Goal: Book appointment/travel/reservation

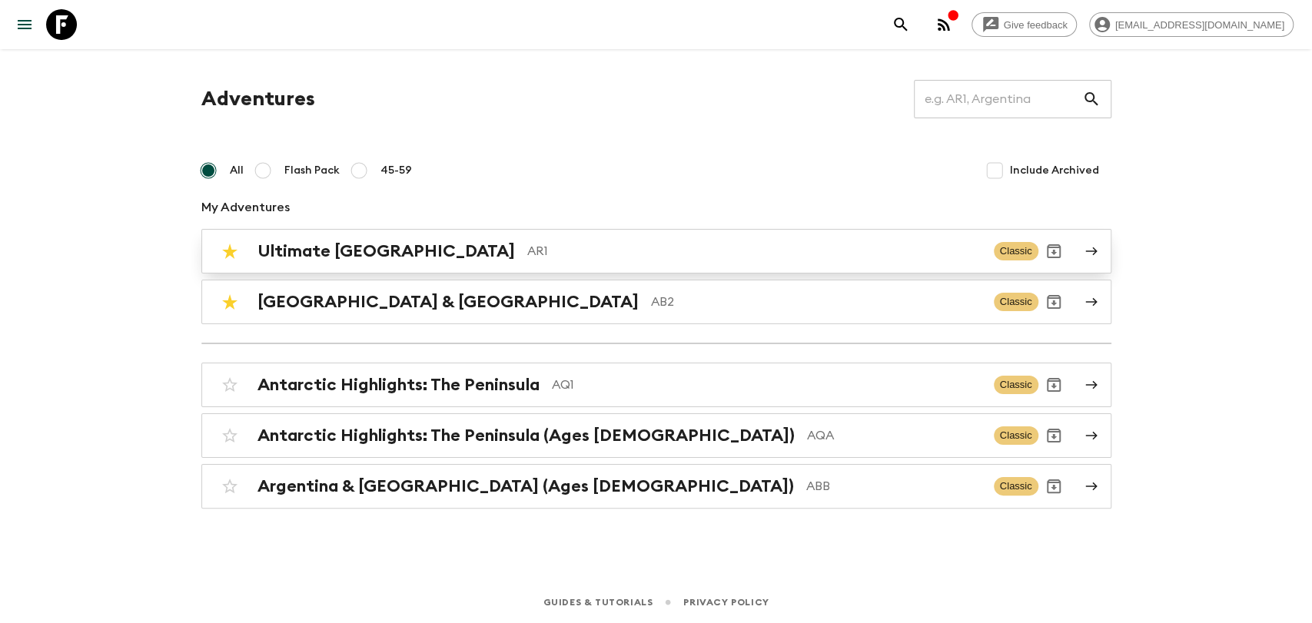
click at [400, 236] on div "Ultimate Argentina AR1 Classic" at bounding box center [626, 251] width 824 height 31
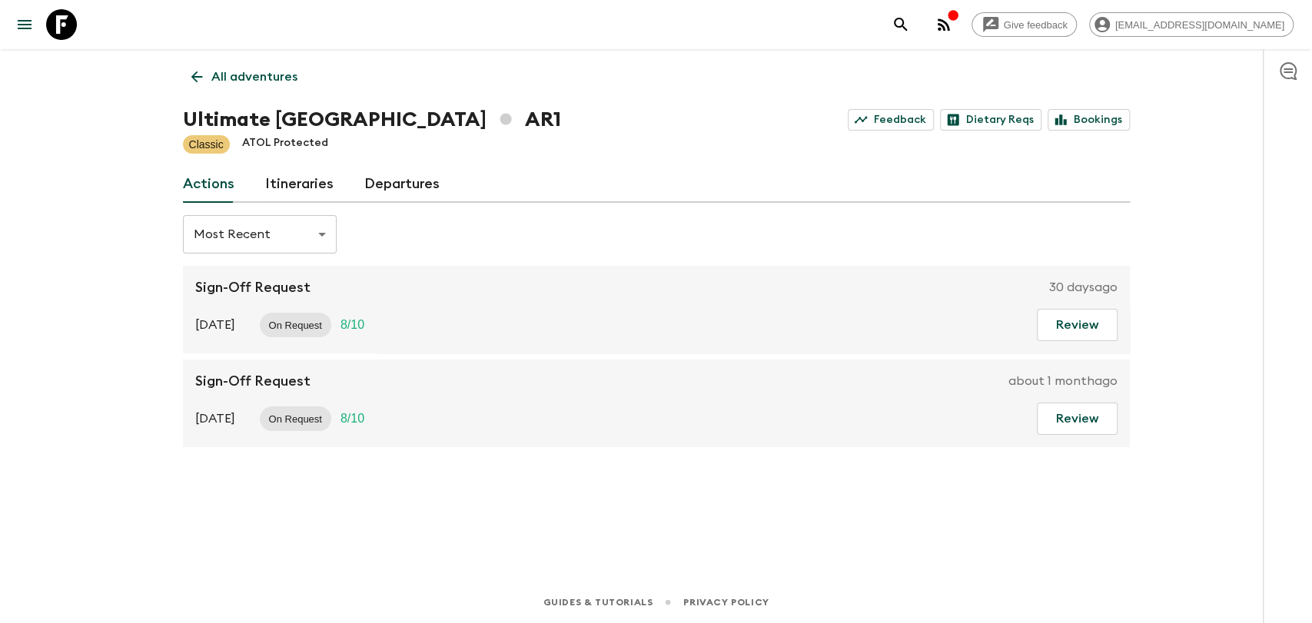
click at [425, 175] on link "Departures" at bounding box center [401, 184] width 75 height 37
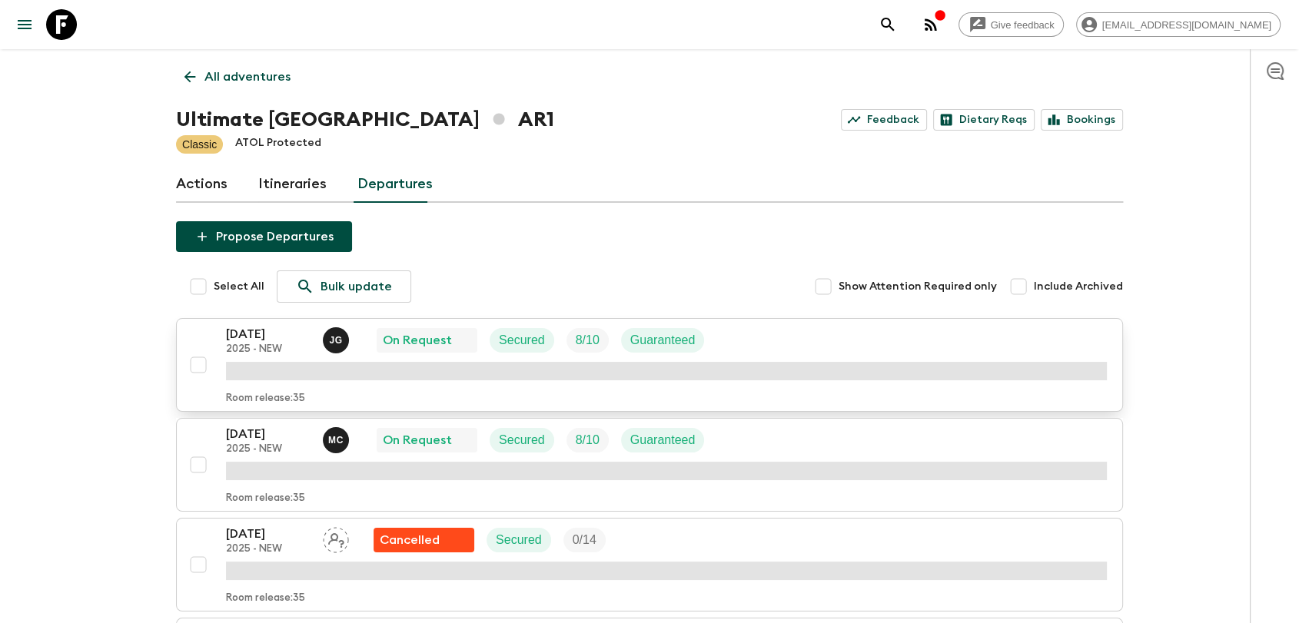
click at [279, 330] on p "[DATE]" at bounding box center [268, 334] width 85 height 18
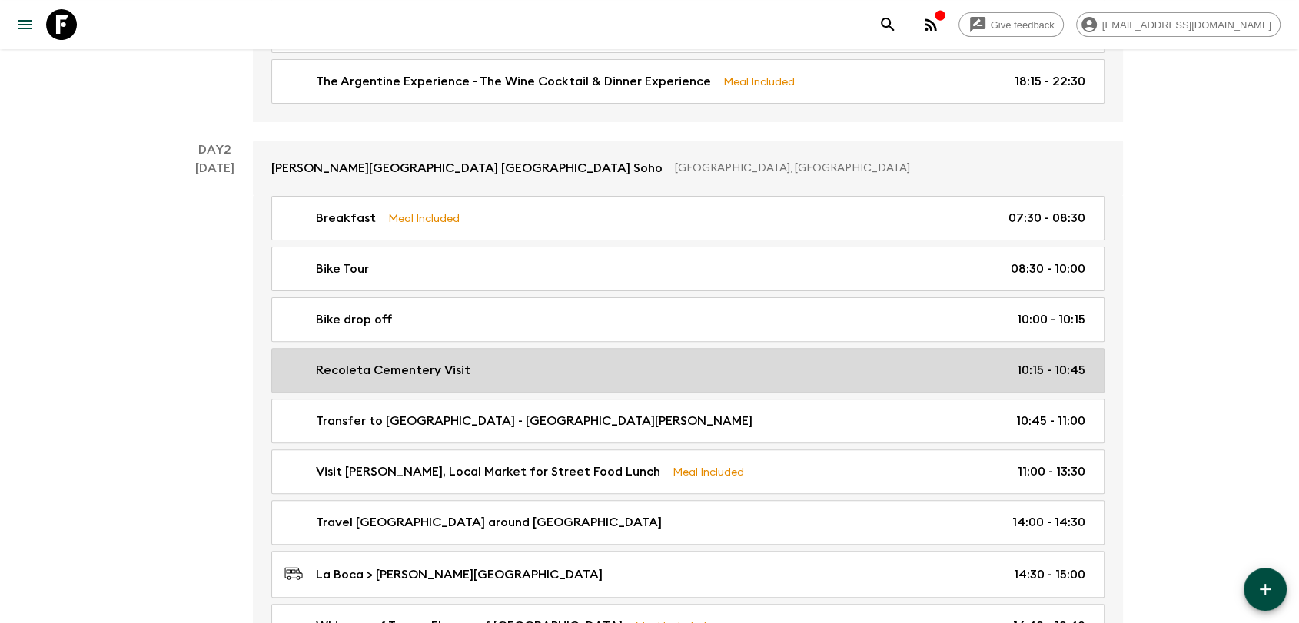
scroll to position [427, 0]
